Goal: Find contact information: Obtain details needed to contact an individual or organization

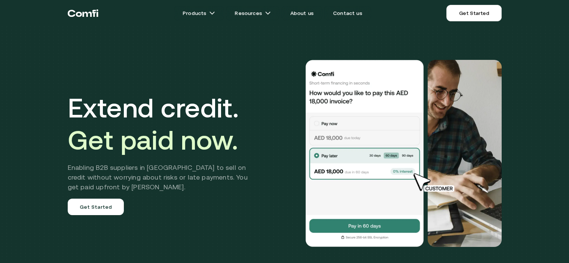
scroll to position [2694, 0]
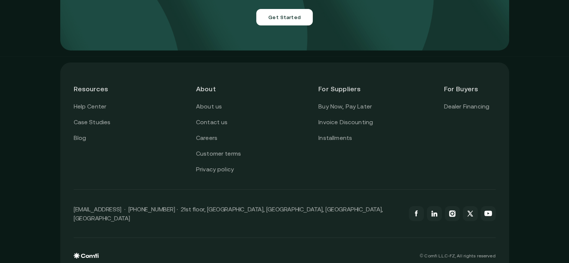
drag, startPoint x: 114, startPoint y: 198, endPoint x: 119, endPoint y: 206, distance: 10.3
click at [119, 206] on div "[EMAIL_ADDRESS] · [PHONE_NUMBER] · 21st floor, [GEOGRAPHIC_DATA], [GEOGRAPHIC_D…" at bounding box center [285, 214] width 422 height 48
click at [125, 219] on div "[EMAIL_ADDRESS] · [PHONE_NUMBER] · 21st floor, [GEOGRAPHIC_DATA], [GEOGRAPHIC_D…" at bounding box center [285, 214] width 422 height 48
drag, startPoint x: 121, startPoint y: 199, endPoint x: 118, endPoint y: 236, distance: 37.1
click at [86, 205] on p "[EMAIL_ADDRESS] · [PHONE_NUMBER] · 21st floor, [GEOGRAPHIC_DATA], [GEOGRAPHIC_D…" at bounding box center [238, 214] width 328 height 18
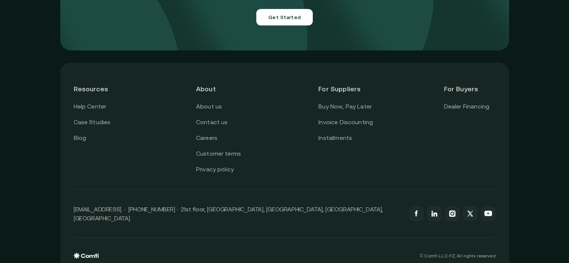
click at [120, 238] on div "© Comfi L.L.C-FZ, All rights reserved" at bounding box center [285, 248] width 422 height 21
drag, startPoint x: 106, startPoint y: 199, endPoint x: 62, endPoint y: 200, distance: 44.1
click at [62, 200] on div "Resources Help Center Case Studies Blog About About us Contact us Careers Custo…" at bounding box center [284, 167] width 569 height 222
copy p "[EMAIL_ADDRESS]"
